Goal: Task Accomplishment & Management: Use online tool/utility

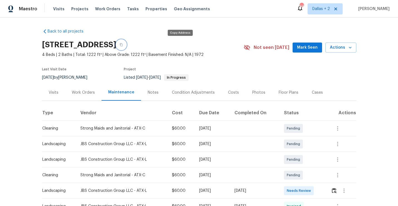
click at [123, 45] on icon "button" at bounding box center [121, 44] width 3 height 3
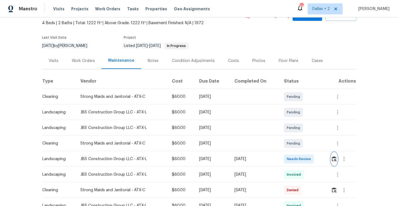
click at [335, 160] on img "button" at bounding box center [334, 158] width 5 height 5
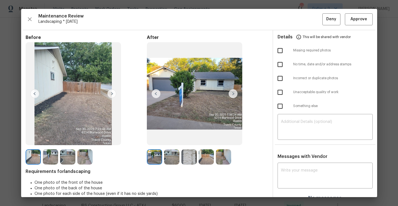
click at [234, 93] on img at bounding box center [233, 93] width 9 height 9
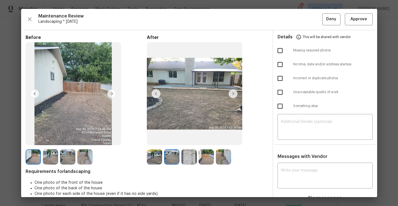
click at [234, 93] on img at bounding box center [233, 93] width 9 height 9
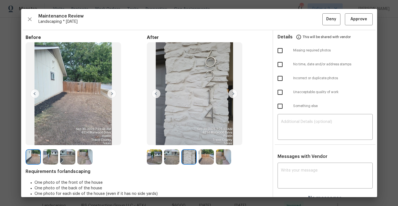
click at [234, 93] on img at bounding box center [233, 93] width 9 height 9
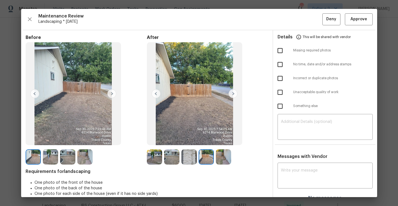
click at [234, 93] on img at bounding box center [233, 93] width 9 height 9
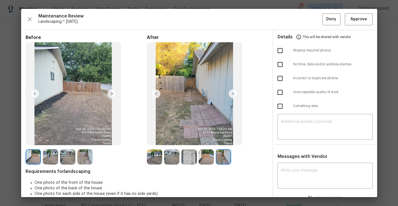
click at [149, 159] on img at bounding box center [154, 156] width 15 height 15
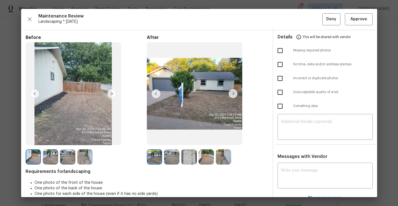
click at [234, 94] on img at bounding box center [233, 93] width 9 height 9
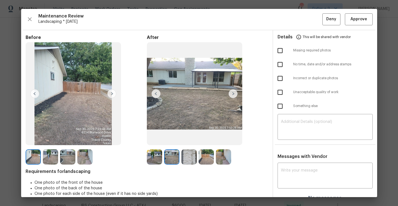
click at [234, 94] on img at bounding box center [233, 93] width 9 height 9
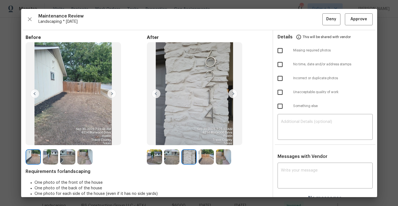
click at [156, 158] on img at bounding box center [154, 156] width 15 height 15
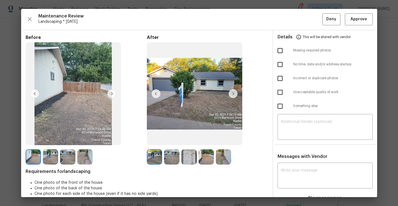
click at [233, 93] on img at bounding box center [233, 93] width 9 height 9
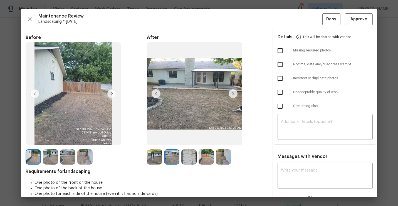
click at [233, 93] on img at bounding box center [233, 93] width 9 height 9
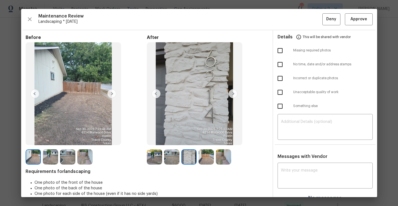
click at [233, 93] on img at bounding box center [233, 93] width 9 height 9
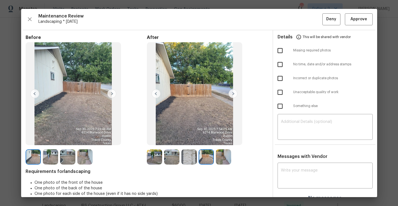
click at [233, 93] on img at bounding box center [233, 93] width 9 height 9
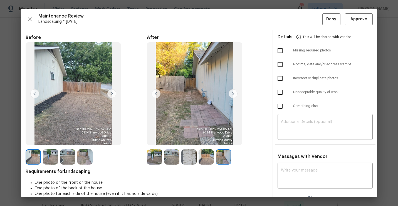
click at [184, 160] on img at bounding box center [188, 156] width 15 height 15
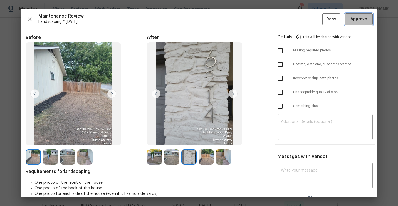
click at [357, 21] on span "Approve" at bounding box center [359, 19] width 17 height 7
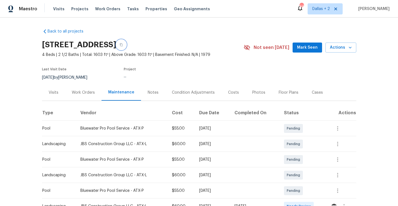
click at [123, 45] on icon "button" at bounding box center [121, 44] width 3 height 3
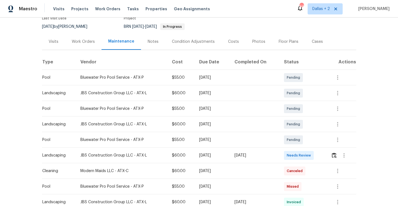
scroll to position [75, 0]
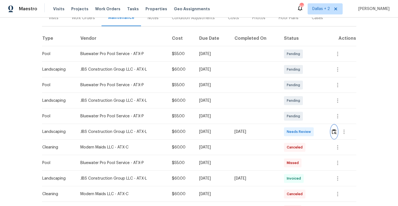
click at [337, 130] on img "button" at bounding box center [334, 131] width 5 height 5
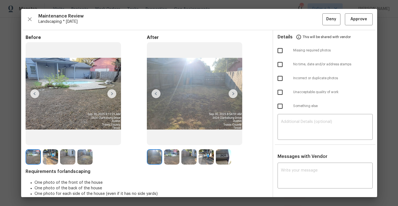
click at [219, 154] on img at bounding box center [223, 156] width 15 height 15
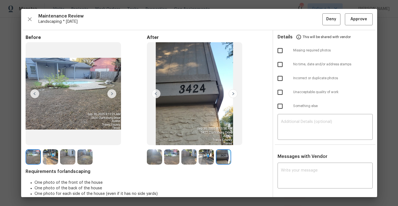
click at [154, 158] on img at bounding box center [154, 156] width 15 height 15
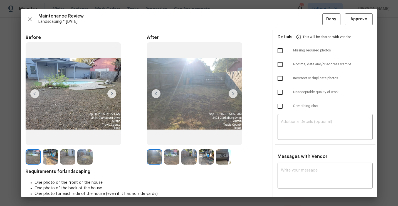
click at [233, 94] on img at bounding box center [233, 93] width 9 height 9
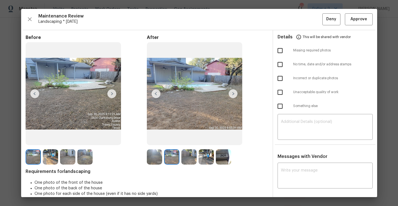
click at [233, 94] on img at bounding box center [233, 93] width 9 height 9
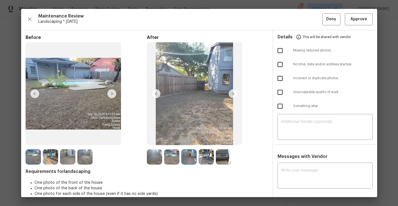
click at [233, 94] on img at bounding box center [233, 93] width 9 height 9
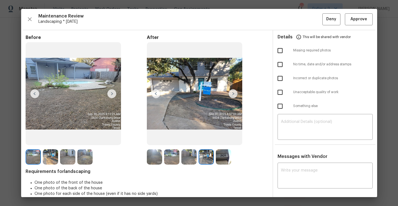
click at [233, 94] on img at bounding box center [233, 93] width 9 height 9
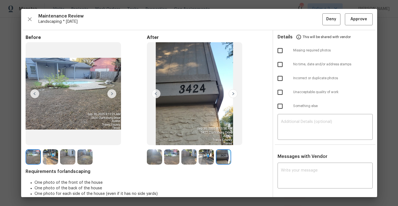
click at [154, 153] on img at bounding box center [154, 156] width 15 height 15
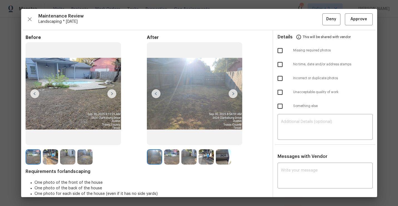
click at [234, 91] on img at bounding box center [233, 93] width 9 height 9
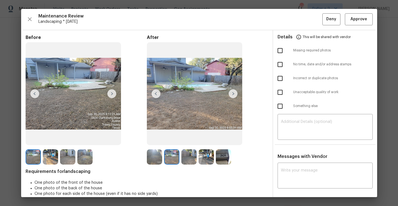
click at [156, 165] on div "Before After Requirements for landscaping One photo of the front of the house O…" at bounding box center [147, 135] width 243 height 200
click at [156, 158] on img at bounding box center [154, 156] width 15 height 15
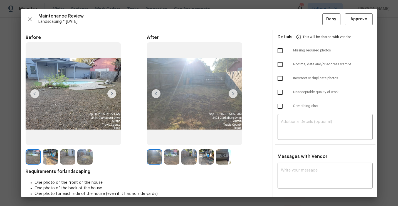
click at [235, 94] on img at bounding box center [233, 93] width 9 height 9
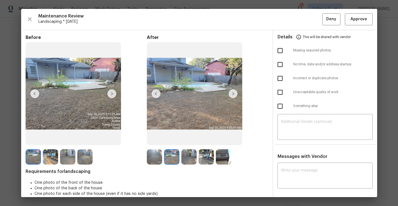
click at [235, 94] on img at bounding box center [233, 93] width 9 height 9
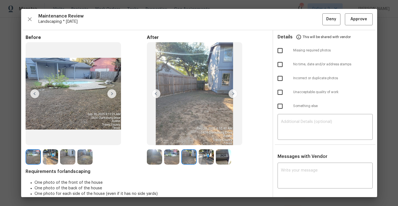
click at [235, 94] on img at bounding box center [233, 93] width 9 height 9
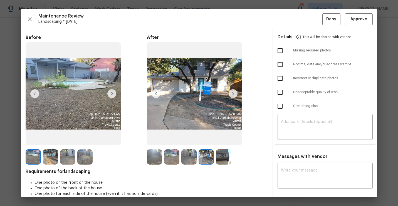
click at [235, 94] on img at bounding box center [233, 93] width 9 height 9
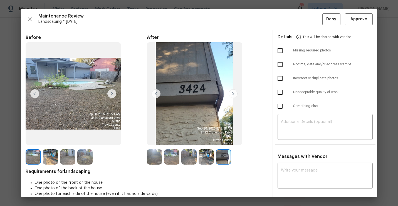
click at [154, 161] on img at bounding box center [154, 156] width 15 height 15
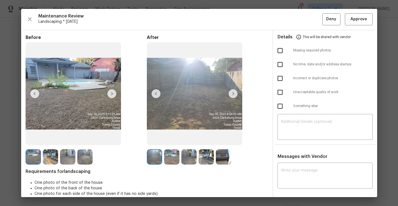
click at [230, 95] on img at bounding box center [233, 93] width 9 height 9
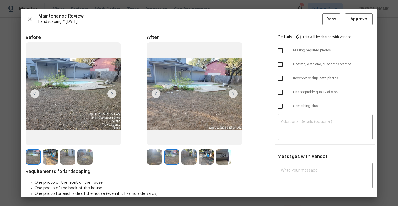
click at [230, 95] on img at bounding box center [233, 93] width 9 height 9
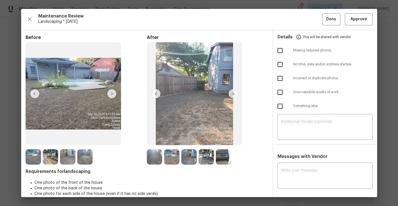
click at [230, 92] on img at bounding box center [233, 93] width 9 height 9
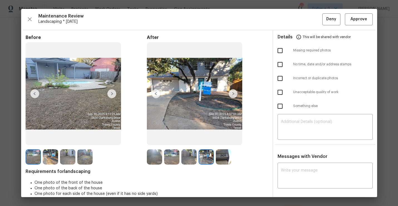
click at [230, 92] on img at bounding box center [233, 93] width 9 height 9
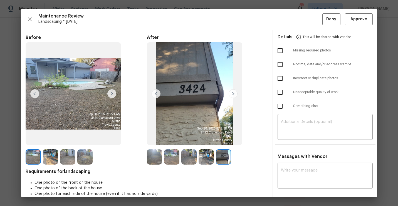
click at [230, 92] on img at bounding box center [233, 93] width 9 height 9
click at [153, 158] on img at bounding box center [154, 156] width 15 height 15
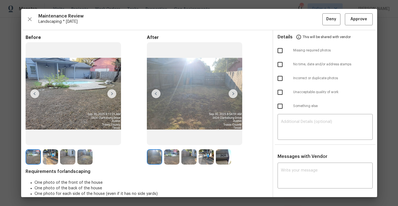
click at [232, 93] on img at bounding box center [233, 93] width 9 height 9
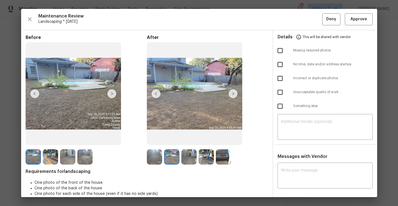
click at [232, 93] on img at bounding box center [233, 93] width 9 height 9
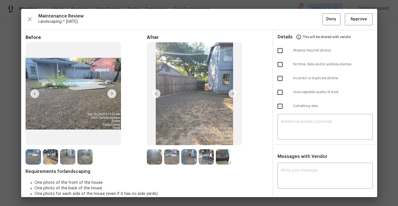
click at [232, 93] on img at bounding box center [233, 93] width 9 height 9
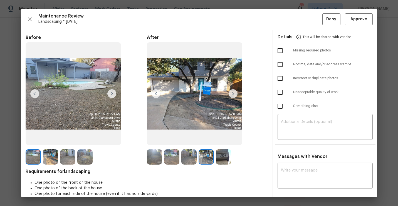
click at [232, 93] on img at bounding box center [233, 93] width 9 height 9
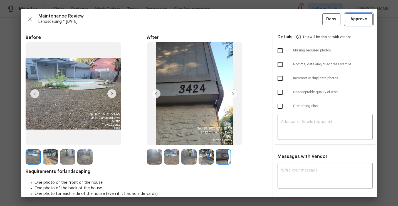
click at [350, 18] on span "Approve" at bounding box center [359, 19] width 19 height 7
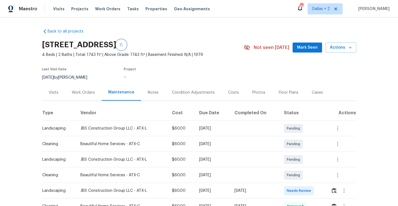
click at [123, 44] on icon "button" at bounding box center [121, 44] width 3 height 3
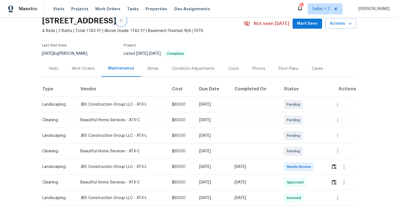
scroll to position [30, 0]
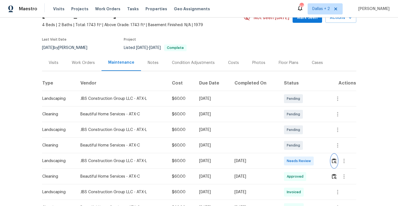
click at [333, 163] on img "button" at bounding box center [334, 160] width 5 height 5
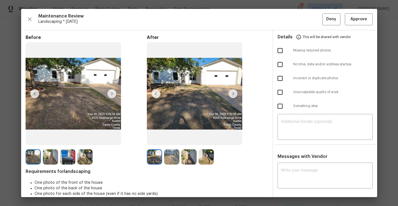
click at [233, 94] on img at bounding box center [233, 93] width 9 height 9
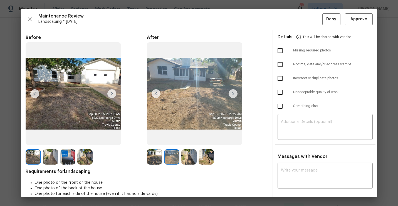
click at [233, 94] on img at bounding box center [233, 93] width 9 height 9
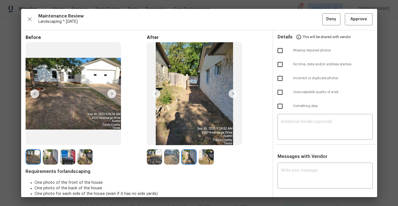
click at [233, 94] on img at bounding box center [233, 93] width 9 height 9
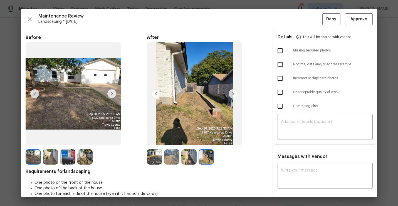
click at [154, 160] on img at bounding box center [154, 156] width 15 height 15
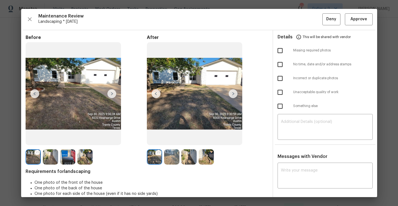
click at [234, 94] on img at bounding box center [233, 93] width 9 height 9
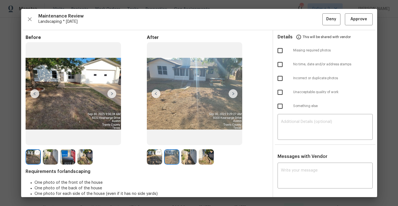
click at [234, 94] on img at bounding box center [233, 93] width 9 height 9
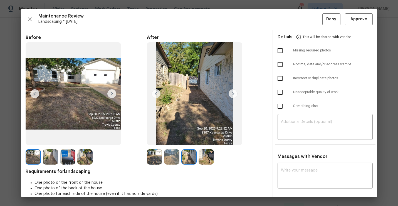
click at [234, 94] on img at bounding box center [233, 93] width 9 height 9
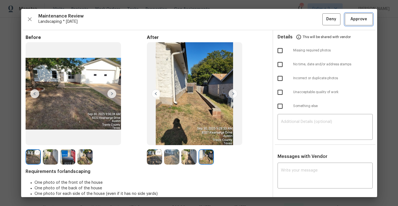
click at [350, 19] on span "Approve" at bounding box center [359, 19] width 19 height 7
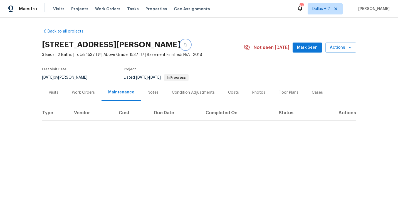
click at [188, 45] on button "button" at bounding box center [186, 45] width 10 height 10
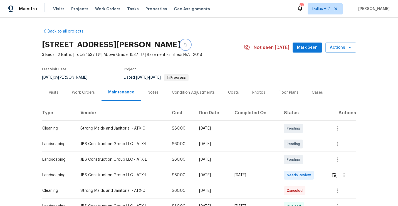
scroll to position [20, 0]
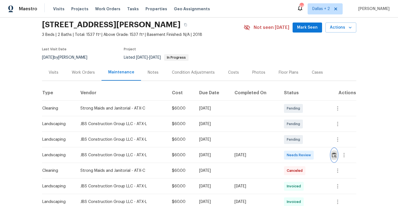
click at [337, 155] on img "button" at bounding box center [334, 155] width 5 height 5
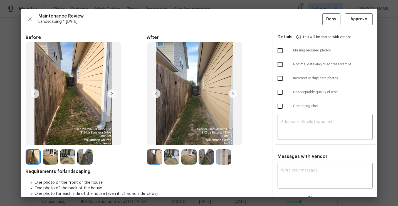
click at [112, 94] on img at bounding box center [111, 93] width 9 height 9
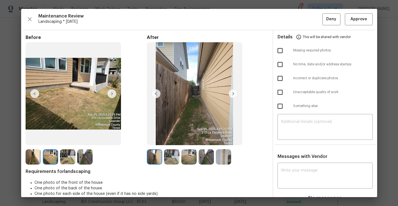
click at [47, 161] on img at bounding box center [50, 156] width 15 height 15
click at [235, 92] on img at bounding box center [233, 93] width 9 height 9
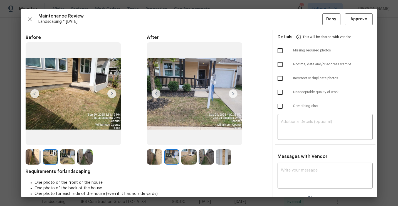
click at [234, 94] on img at bounding box center [233, 93] width 9 height 9
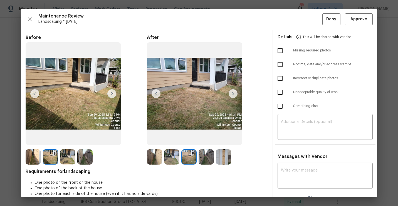
click at [229, 168] on div "Before After Requirements for landscaping One photo of the front of the house O…" at bounding box center [147, 120] width 243 height 171
click at [223, 159] on img at bounding box center [223, 156] width 15 height 15
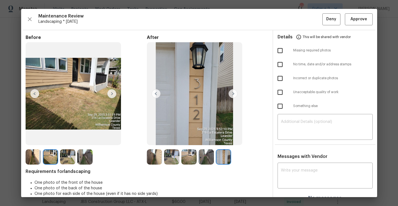
click at [26, 23] on div "Maintenance Review Landscaping * Mon, Sep 29 Deny Approve" at bounding box center [199, 19] width 347 height 12
click at [27, 22] on icon "button" at bounding box center [29, 19] width 7 height 7
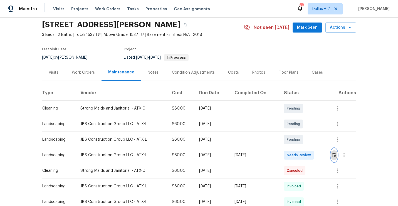
click at [333, 152] on button "button" at bounding box center [334, 155] width 6 height 13
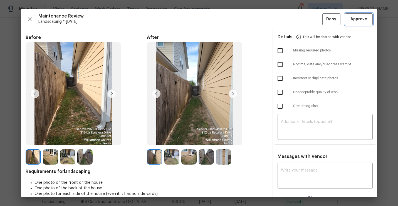
click at [355, 18] on span "Approve" at bounding box center [359, 19] width 17 height 7
